Goal: Task Accomplishment & Management: Manage account settings

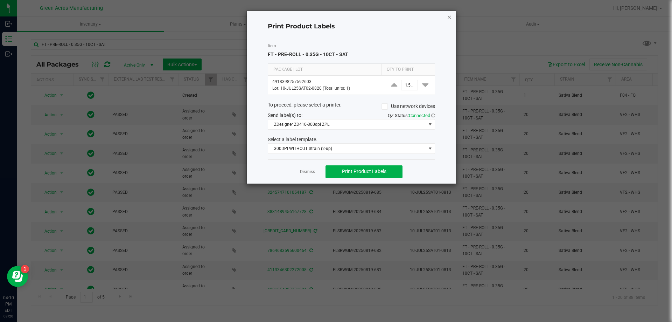
click at [449, 15] on icon "button" at bounding box center [449, 17] width 5 height 8
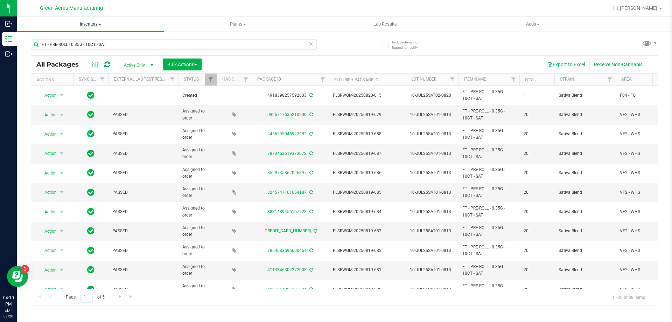
click at [87, 26] on span "Inventory" at bounding box center [90, 24] width 147 height 6
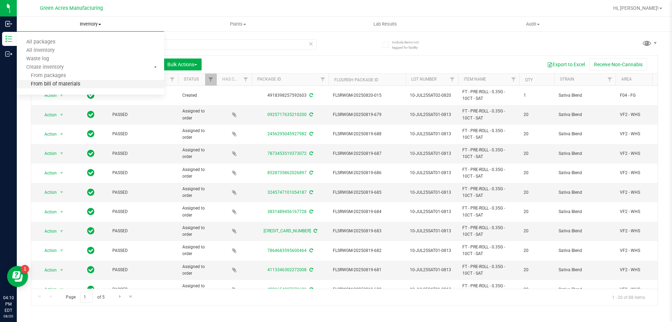
click at [75, 83] on span "From bill of materials" at bounding box center [48, 84] width 63 height 6
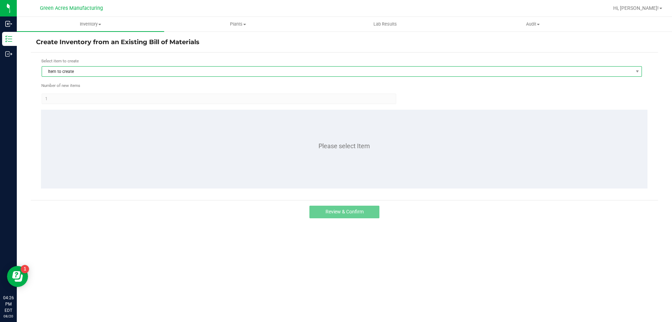
click at [103, 72] on span "Item to create" at bounding box center [337, 71] width 591 height 10
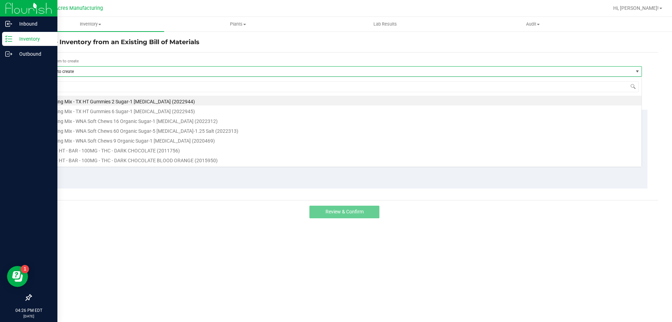
scroll to position [10, 600]
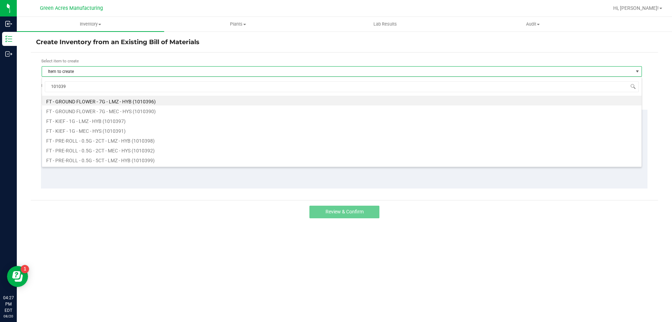
type input "1010399"
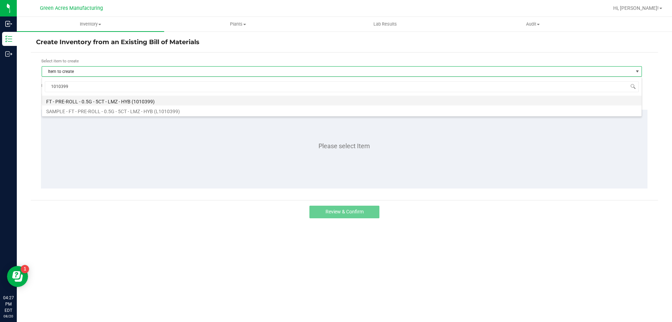
click at [118, 102] on li "FT - PRE-ROLL - 0.5G - 5CT - LMZ - HYB (1010399)" at bounding box center [341, 101] width 599 height 10
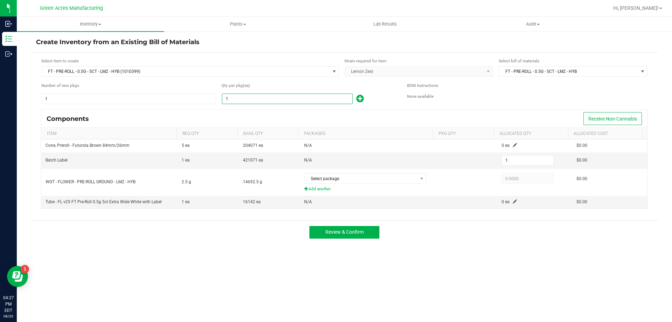
click at [285, 101] on input "1" at bounding box center [287, 99] width 130 height 10
type input "9"
type input "99"
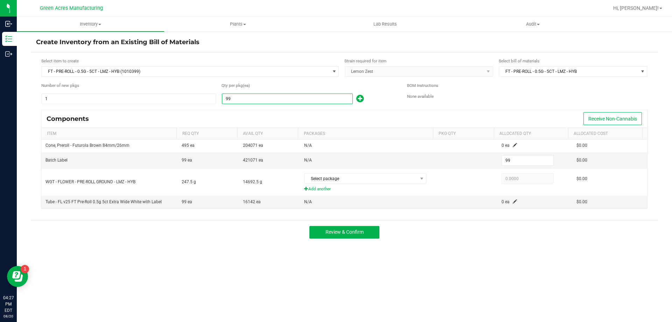
type input "999"
type input "99"
type input "992"
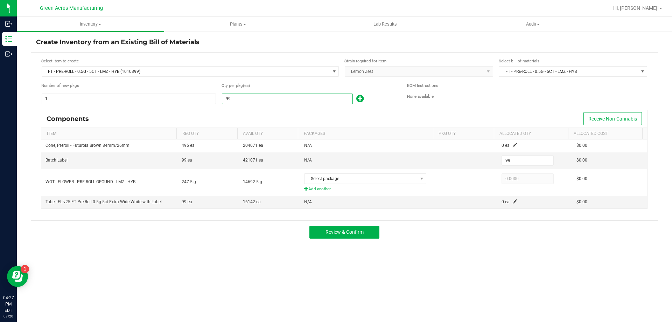
type input "992"
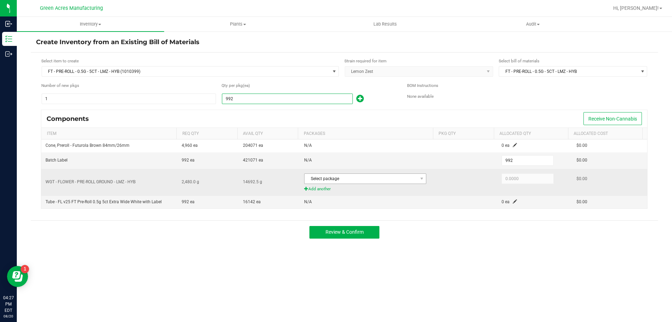
type input "992"
click at [406, 175] on span "Select package" at bounding box center [360, 179] width 113 height 10
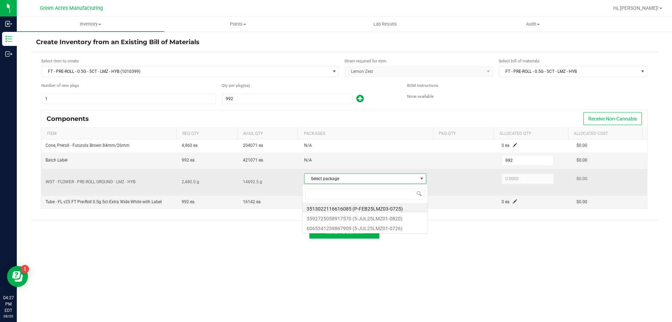
scroll to position [10, 121]
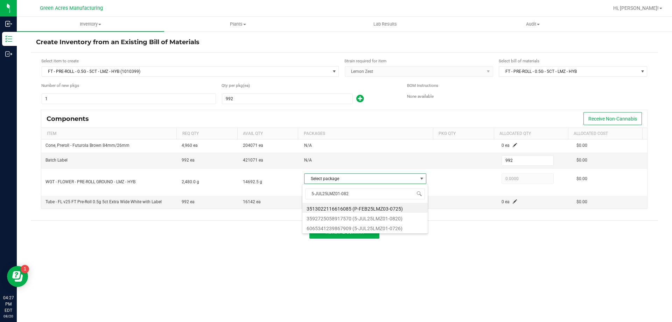
type input "5-JUL25LMZ01-0820"
click at [369, 208] on li "3592725058917570 (5-JUL25LMZ01-0820)" at bounding box center [364, 208] width 125 height 10
type input "2,480.0000"
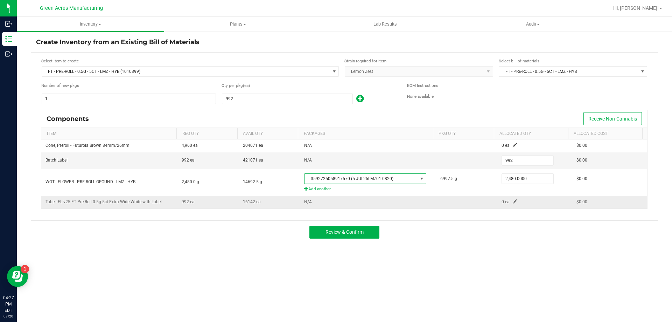
click at [513, 201] on span at bounding box center [515, 201] width 4 height 4
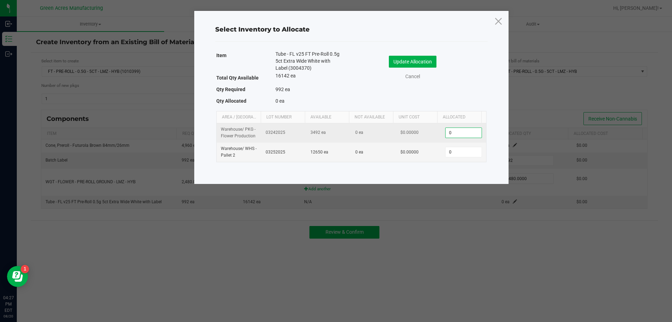
click at [470, 131] on input "0" at bounding box center [463, 133] width 36 height 10
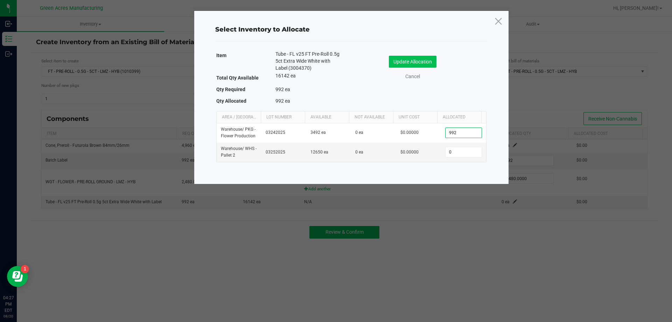
type input "992"
click at [392, 61] on button "Update Allocation" at bounding box center [413, 62] width 48 height 12
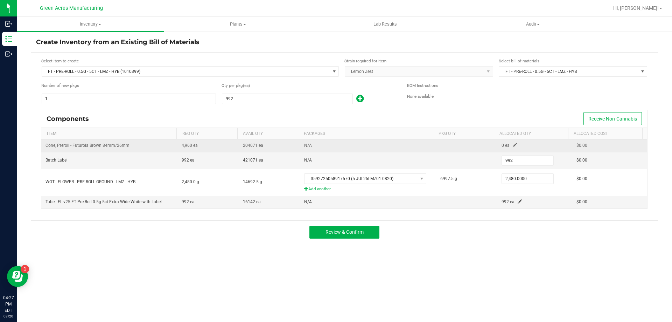
click at [513, 146] on span at bounding box center [515, 145] width 4 height 4
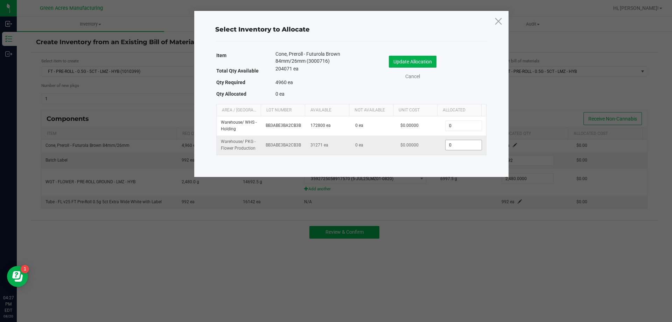
click at [452, 147] on input "0" at bounding box center [463, 145] width 36 height 10
type input "4,960"
click at [421, 61] on button "Update Allocation" at bounding box center [413, 62] width 48 height 12
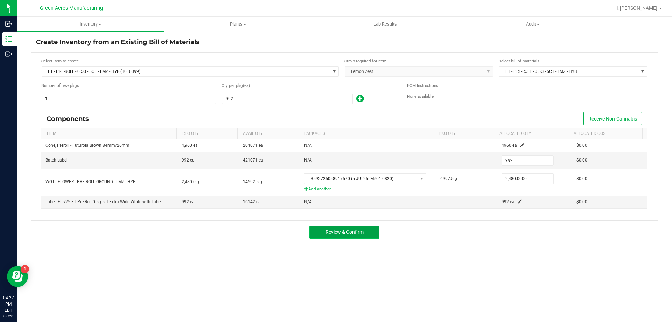
click at [361, 234] on span "Review & Confirm" at bounding box center [344, 232] width 38 height 6
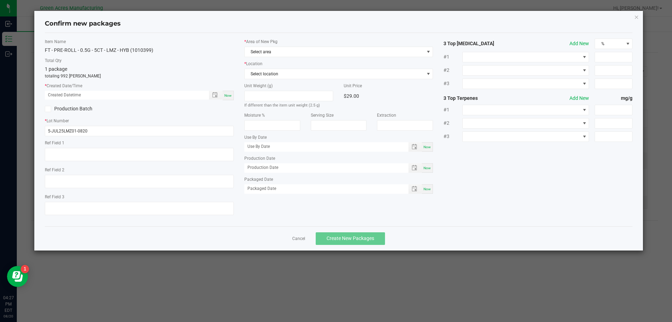
click at [226, 94] on span "Now" at bounding box center [227, 95] width 7 height 4
type input "[DATE] 04:27 PM"
click at [286, 56] on span "Select area" at bounding box center [335, 52] width 180 height 10
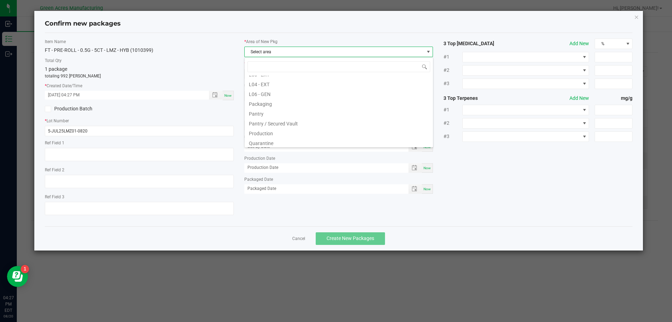
scroll to position [175, 0]
click at [294, 113] on li "Pantry / Secured Vault" at bounding box center [339, 111] width 188 height 10
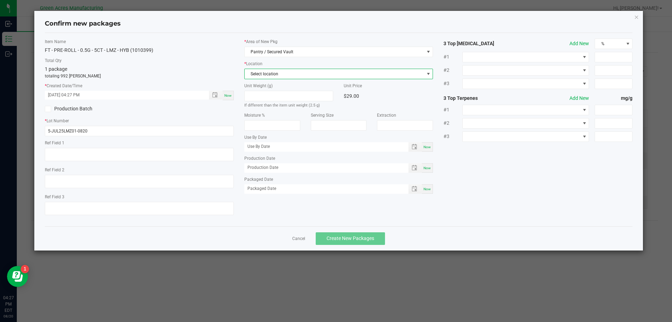
click at [298, 79] on span "Select location" at bounding box center [338, 74] width 189 height 10
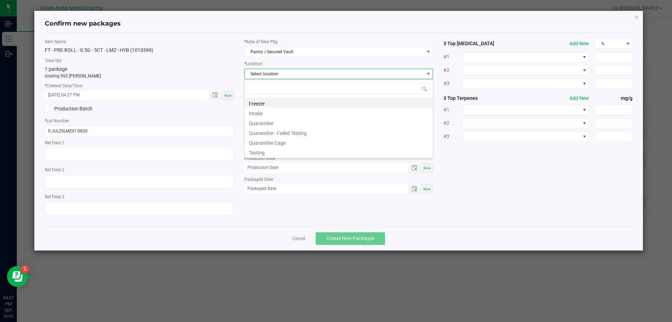
scroll to position [10, 189]
click at [288, 112] on li "Intake" at bounding box center [339, 112] width 188 height 10
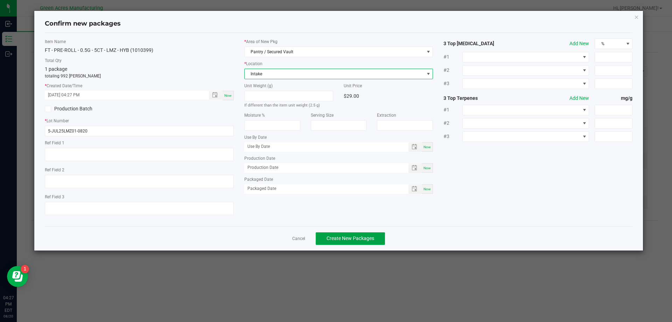
click at [337, 238] on span "Create New Packages" at bounding box center [350, 238] width 48 height 6
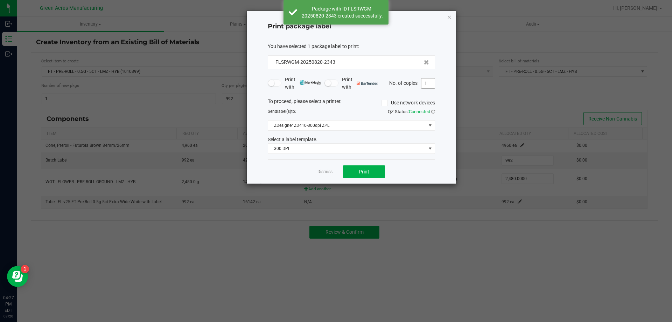
click at [428, 88] on input "1" at bounding box center [427, 83] width 13 height 10
type input "2"
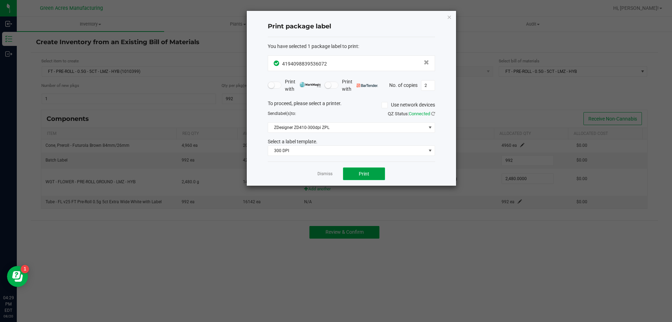
click at [366, 171] on span "Print" at bounding box center [364, 174] width 10 height 6
click at [322, 174] on link "Dismiss" at bounding box center [324, 174] width 15 height 6
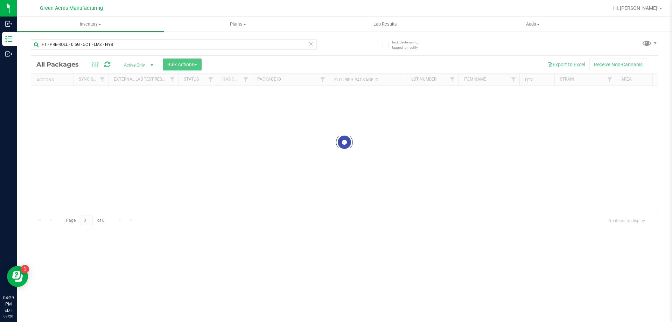
click at [309, 42] on icon at bounding box center [310, 43] width 5 height 8
click at [286, 43] on input "text" at bounding box center [174, 44] width 286 height 10
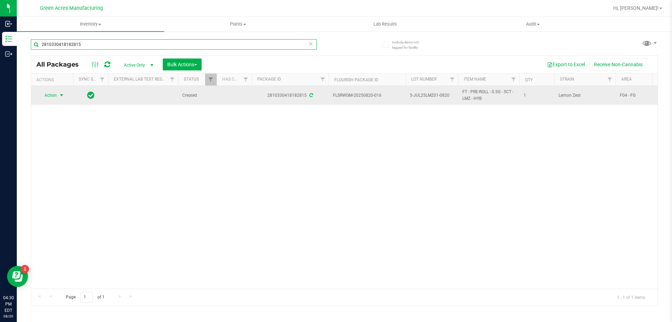
type input "2810330418182815"
click at [59, 95] on span "select" at bounding box center [62, 95] width 6 height 6
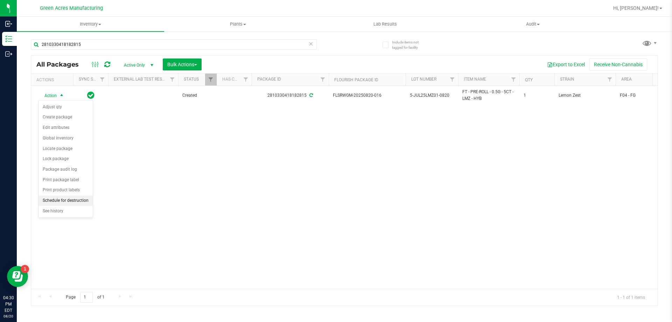
click at [77, 199] on li "Schedule for destruction" at bounding box center [65, 200] width 54 height 10
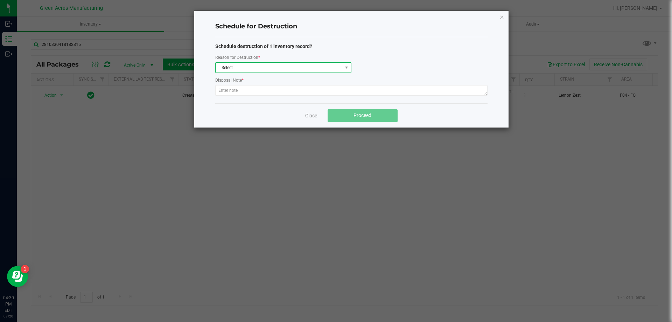
click at [331, 65] on span "Select" at bounding box center [279, 68] width 127 height 10
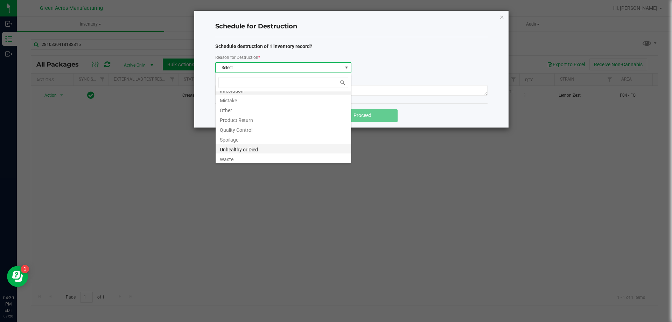
scroll to position [8, 0]
click at [255, 154] on li "Waste" at bounding box center [283, 157] width 135 height 10
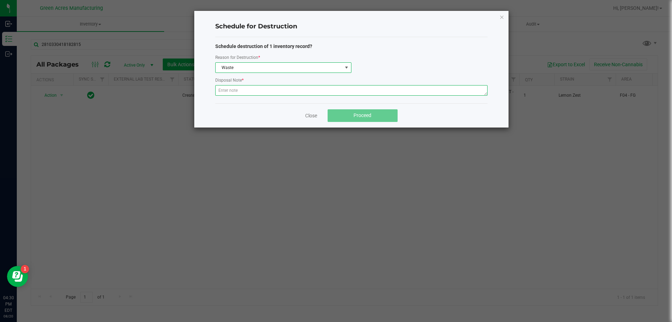
click at [270, 90] on textarea at bounding box center [351, 90] width 272 height 10
click at [247, 89] on textarea at bounding box center [351, 90] width 272 height 10
paste textarea "WASTE FROM ROLLMASTER PRODUCTION/PACKING PROCESS"
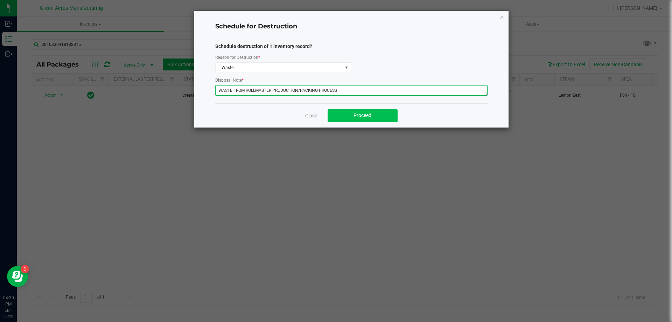
type textarea "WASTE FROM ROLLMASTER PRODUCTION/PACKING PROCESS"
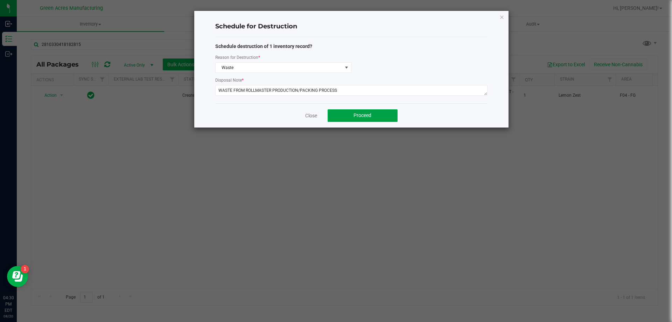
click at [368, 116] on span "Proceed" at bounding box center [362, 115] width 18 height 6
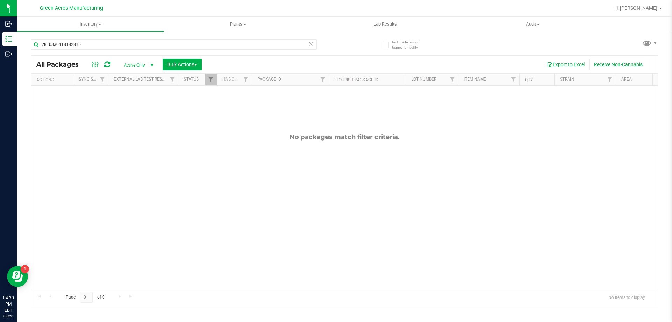
click at [310, 44] on icon at bounding box center [310, 43] width 5 height 8
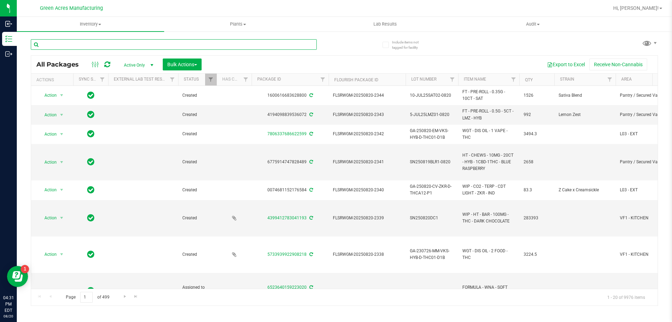
click at [195, 47] on input "text" at bounding box center [174, 44] width 286 height 10
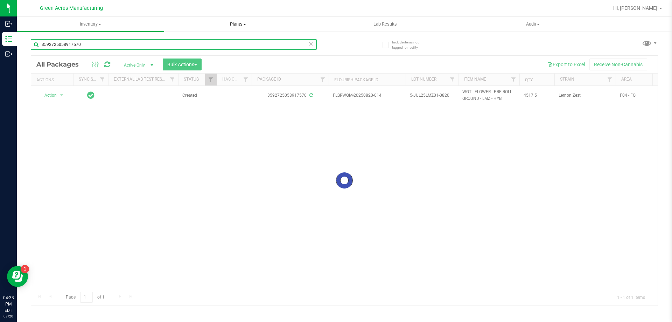
type input "3592725058917570"
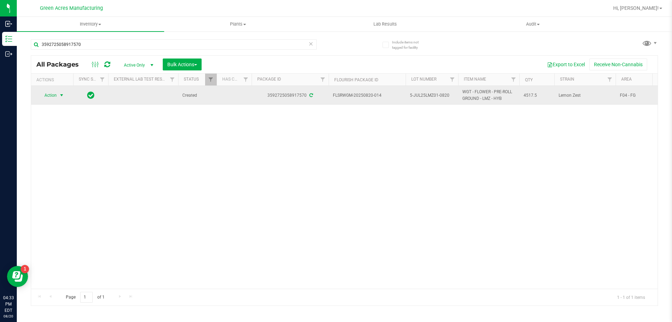
click at [54, 94] on span "Action" at bounding box center [47, 95] width 19 height 10
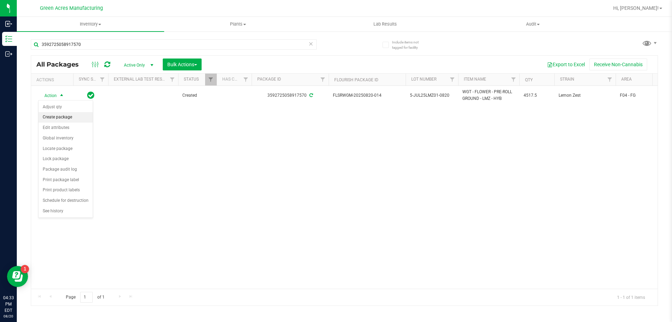
click at [76, 120] on li "Create package" at bounding box center [65, 117] width 54 height 10
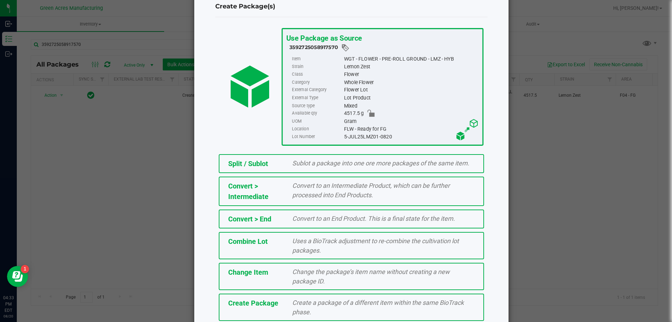
scroll to position [50, 0]
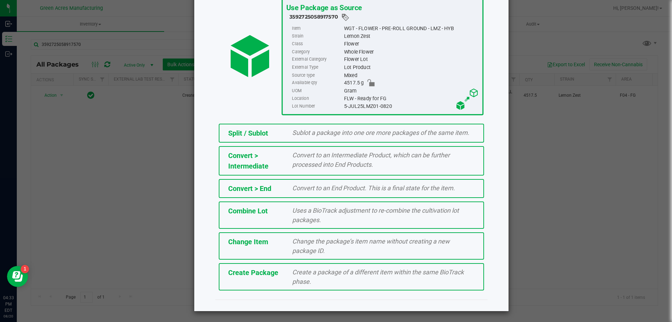
click at [281, 286] on div "Create Package Create a package of a different item within the same BioTrack ph…" at bounding box center [351, 276] width 265 height 27
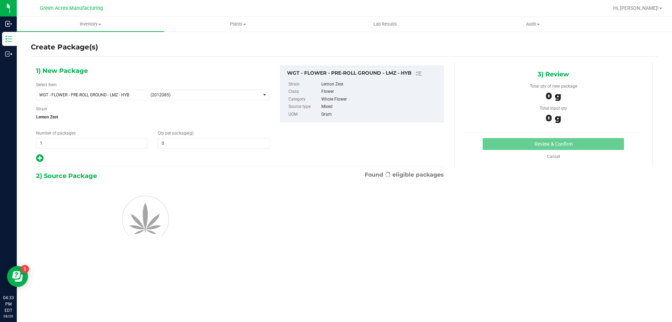
type input "0.0000"
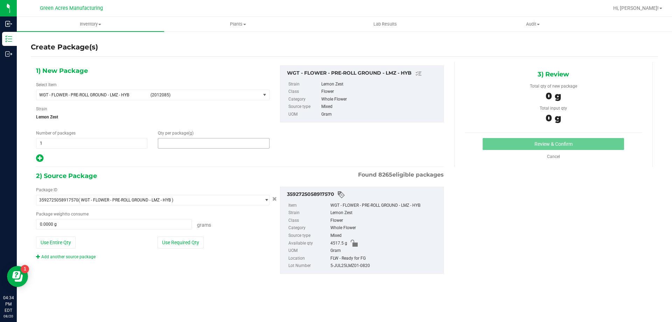
click at [216, 142] on span at bounding box center [213, 143] width 111 height 10
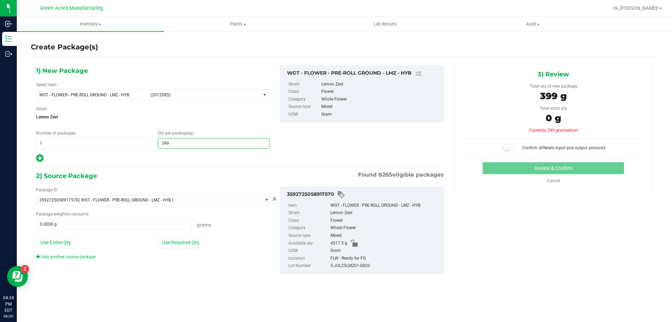
type input "3990"
type input "3,990.0000"
click at [187, 247] on button "Use Required Qty" at bounding box center [180, 242] width 46 height 12
type input "3990.0000 g"
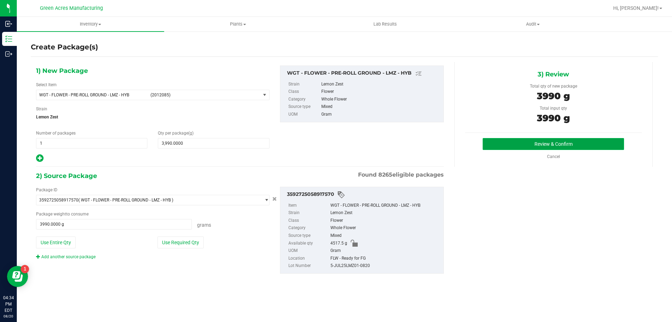
click at [499, 146] on button "Review & Confirm" at bounding box center [553, 144] width 141 height 12
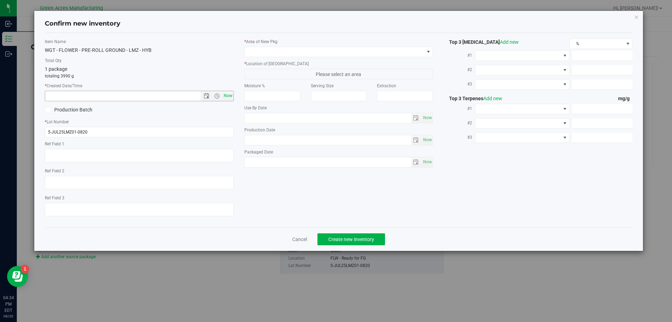
click at [226, 96] on span "Now" at bounding box center [228, 96] width 12 height 10
type input "[DATE] 4:34 PM"
click at [259, 57] on span at bounding box center [338, 52] width 189 height 10
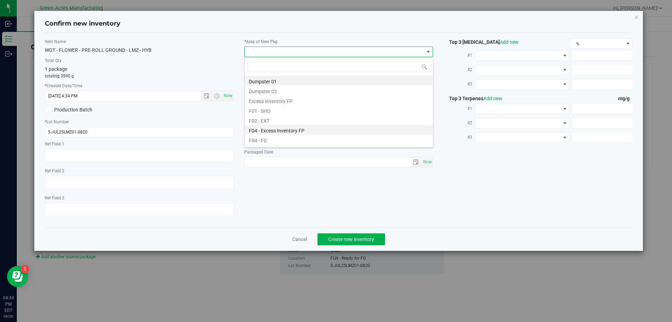
scroll to position [35, 0]
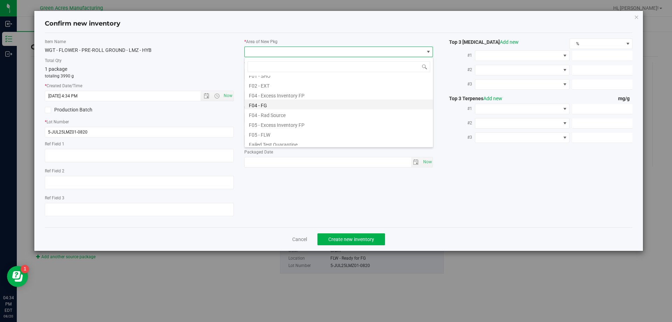
click at [258, 102] on li "F04 - FG" at bounding box center [339, 104] width 188 height 10
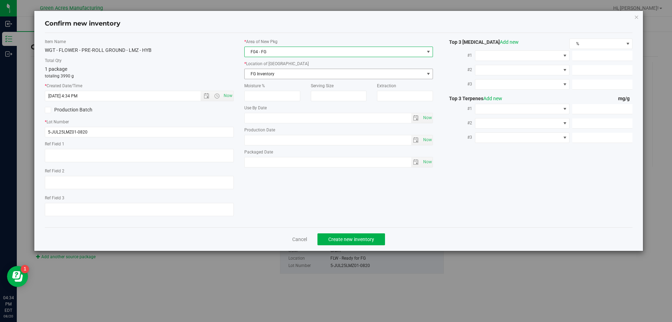
click at [294, 78] on span "FG Inventory" at bounding box center [335, 74] width 180 height 10
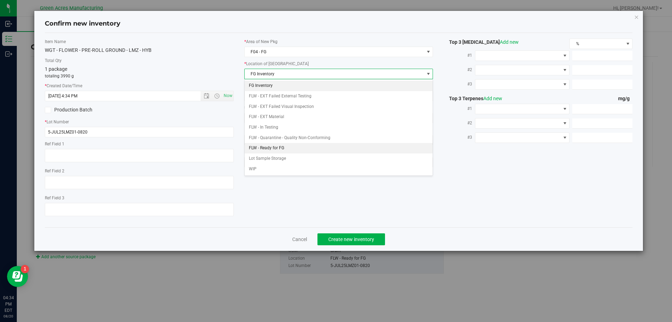
click at [275, 146] on li "FLW - Ready for FG" at bounding box center [339, 148] width 188 height 10
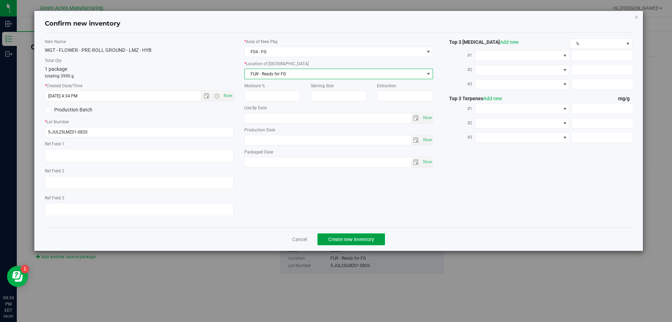
click at [357, 237] on span "Create new inventory" at bounding box center [351, 239] width 46 height 6
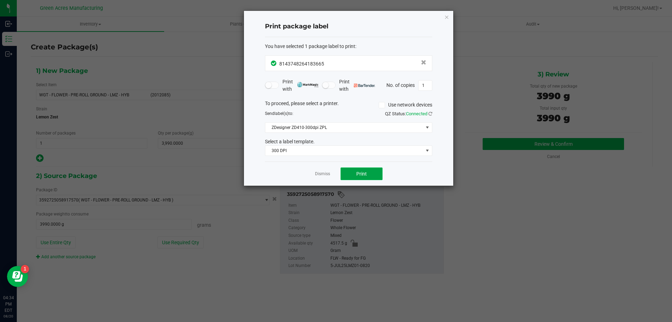
click at [378, 176] on button "Print" at bounding box center [361, 173] width 42 height 13
click at [323, 174] on link "Dismiss" at bounding box center [322, 174] width 15 height 6
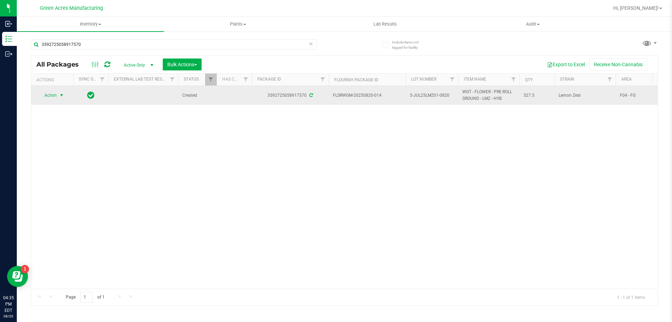
click at [65, 92] on span "select" at bounding box center [61, 95] width 9 height 10
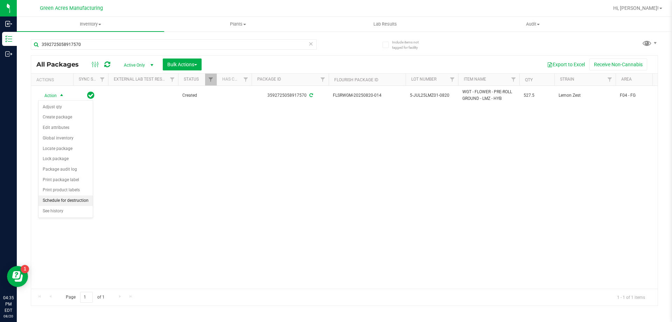
click at [66, 201] on li "Schedule for destruction" at bounding box center [65, 200] width 54 height 10
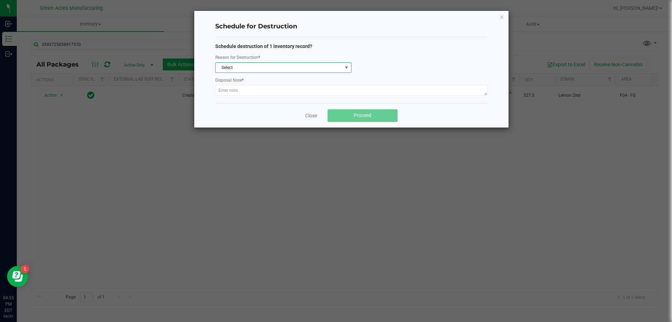
click at [276, 66] on span "Select" at bounding box center [279, 68] width 127 height 10
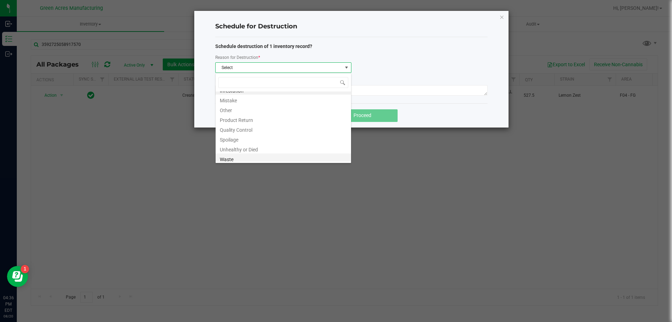
scroll to position [8, 0]
click at [253, 156] on li "Waste" at bounding box center [283, 157] width 135 height 10
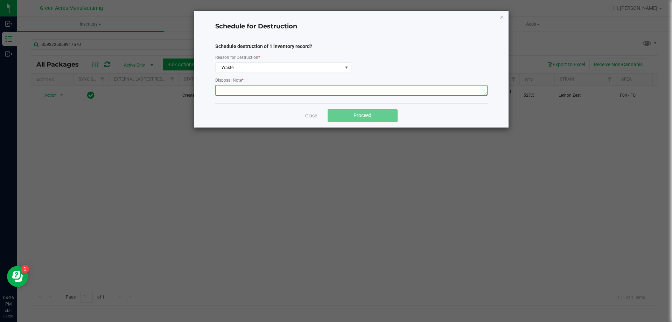
click at [262, 95] on textarea at bounding box center [351, 90] width 272 height 10
paste textarea "WASTE FROM ROLLMASTER PRODUCTION/PACKING PROCESS"
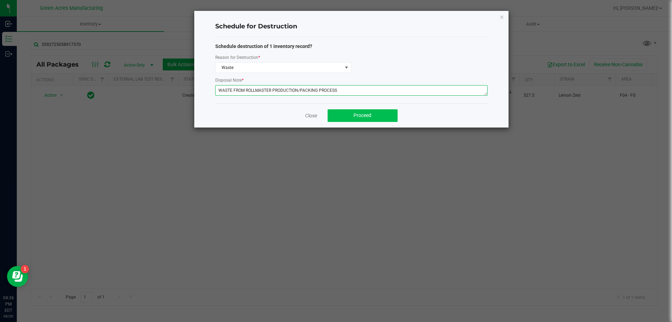
type textarea "WASTE FROM ROLLMASTER PRODUCTION/PACKING PROCESS"
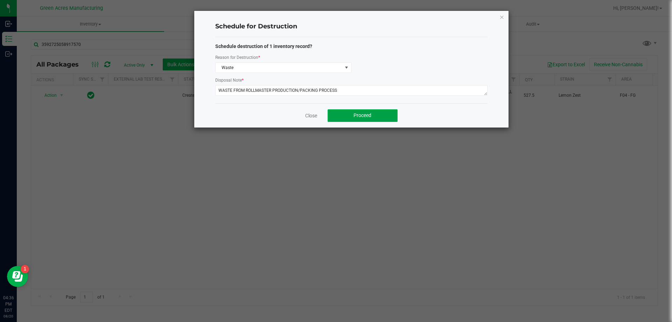
click at [365, 111] on button "Proceed" at bounding box center [363, 115] width 70 height 13
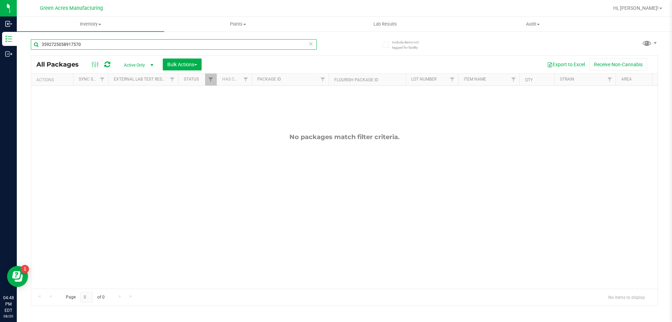
click at [159, 39] on input "3592725058917570" at bounding box center [174, 44] width 286 height 10
type input "8143748264183665"
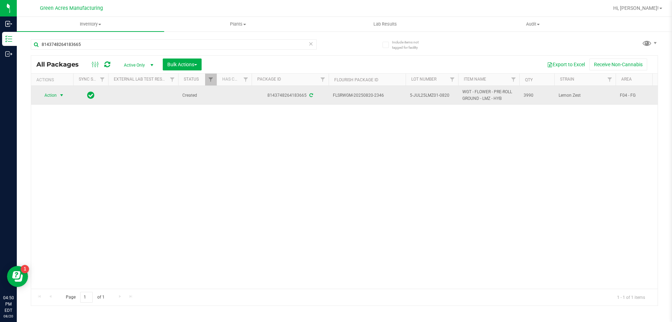
click at [64, 93] on span "select" at bounding box center [62, 95] width 6 height 6
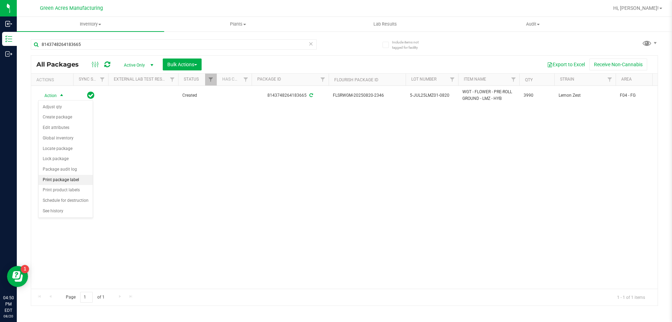
click at [72, 180] on li "Print package label" at bounding box center [65, 180] width 54 height 10
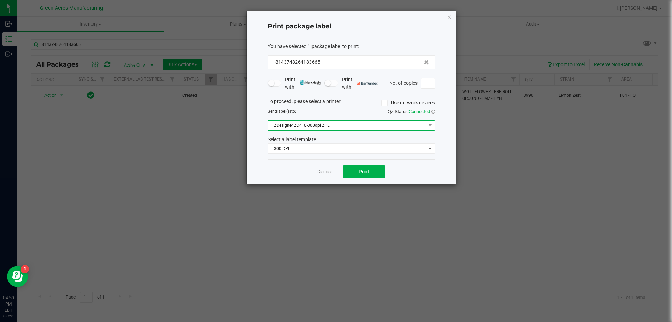
click at [377, 123] on span "ZDesigner ZD410-300dpi ZPL" at bounding box center [347, 125] width 158 height 10
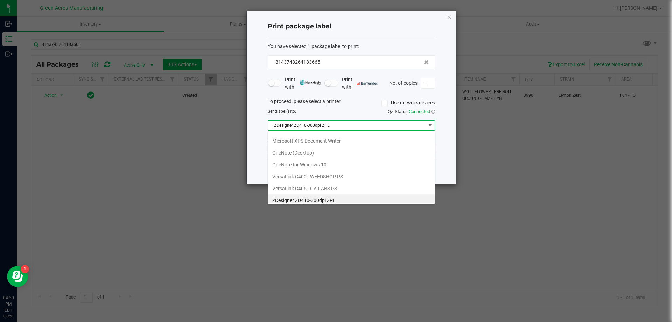
scroll to position [25, 0]
click at [337, 195] on ZPL "ZDesigner ZD410-300dpi ZPL" at bounding box center [351, 196] width 167 height 12
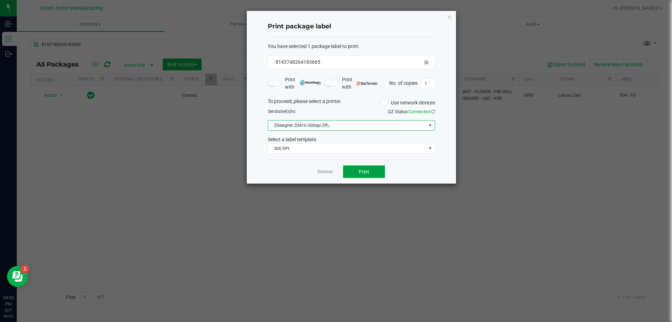
click at [357, 167] on button "Print" at bounding box center [364, 171] width 42 height 13
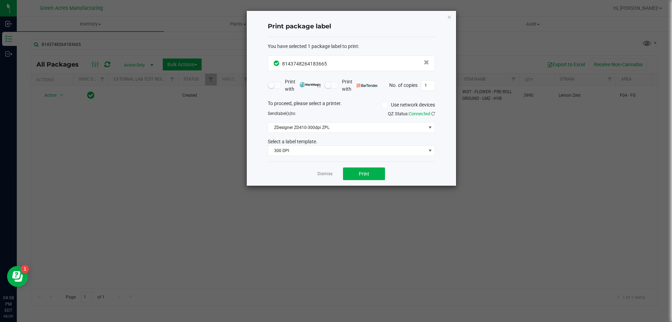
click at [446, 16] on div "Print package label You have selected 1 package label to print : 81437482641836…" at bounding box center [351, 98] width 209 height 175
click at [449, 17] on icon "button" at bounding box center [449, 17] width 5 height 8
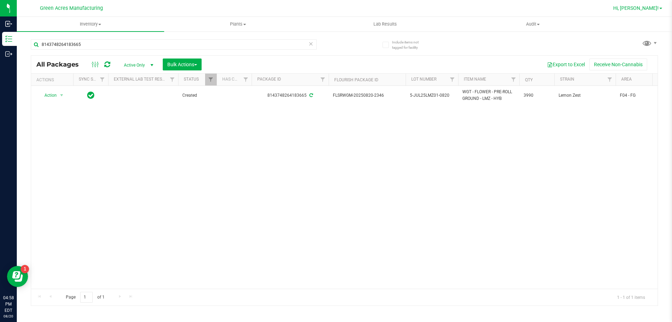
click at [647, 8] on span "Hi, [PERSON_NAME]!" at bounding box center [635, 8] width 45 height 6
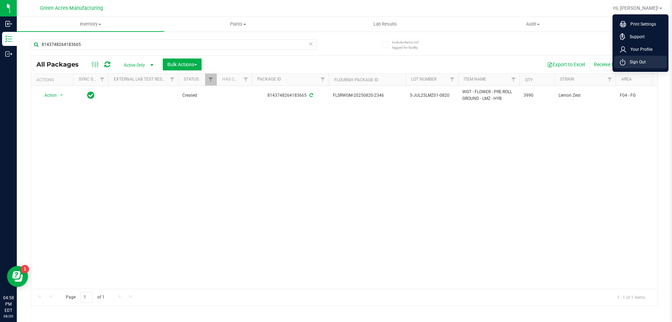
click at [628, 62] on span "Sign Out" at bounding box center [635, 61] width 20 height 7
